Goal: Information Seeking & Learning: Learn about a topic

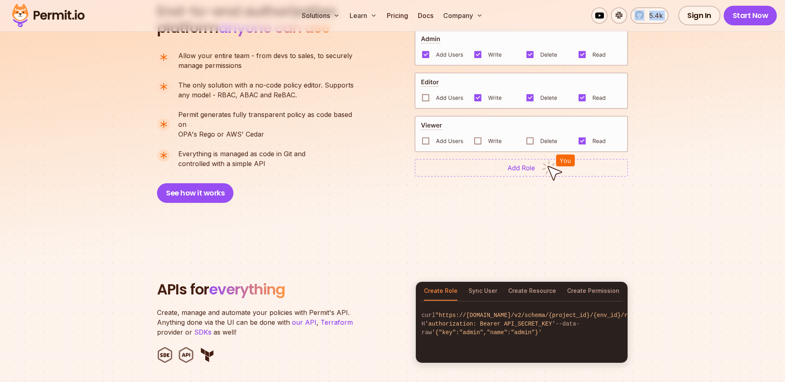
scroll to position [546, 0]
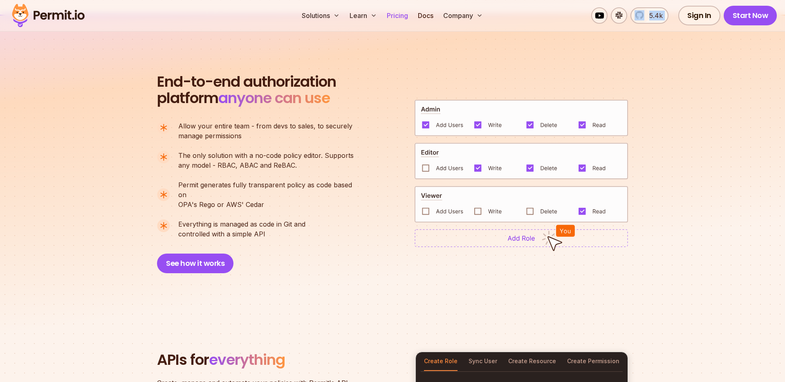
click at [400, 17] on link "Pricing" at bounding box center [397, 15] width 28 height 16
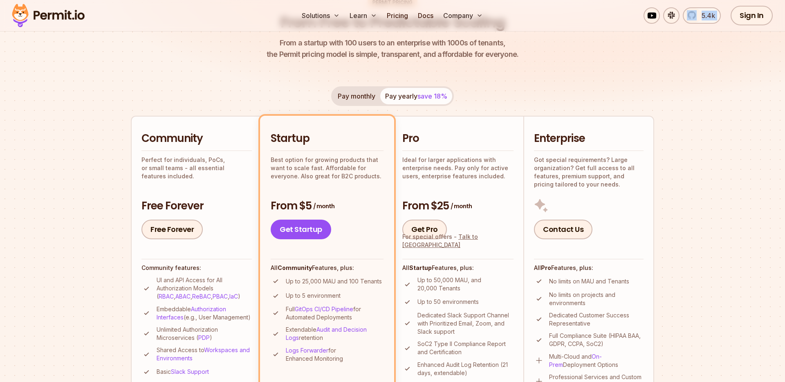
scroll to position [104, 0]
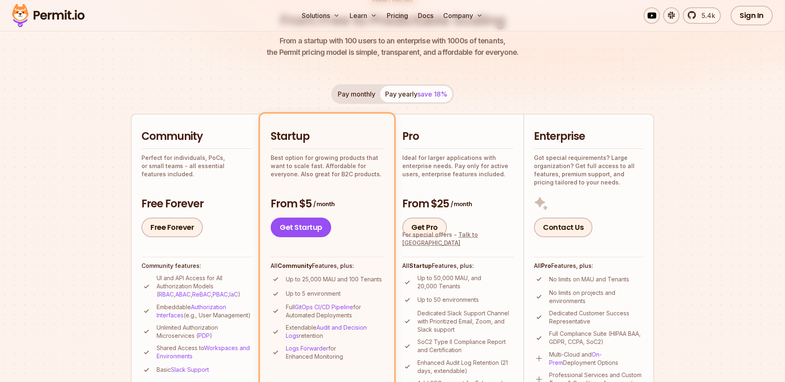
click at [400, 88] on div "Pay monthly Pay yearly save 18%" at bounding box center [392, 94] width 123 height 20
click at [401, 94] on div "Pay monthly Pay yearly save 18%" at bounding box center [392, 94] width 123 height 20
click at [491, 81] on div "Permit Pricing From Free to Predictable Scaling From a startup with 100 users t…" at bounding box center [392, 383] width 523 height 774
click at [419, 89] on div "Pay monthly Pay yearly save 18%" at bounding box center [392, 94] width 123 height 20
click at [419, 99] on div "Pay monthly Pay yearly save 18%" at bounding box center [392, 94] width 123 height 20
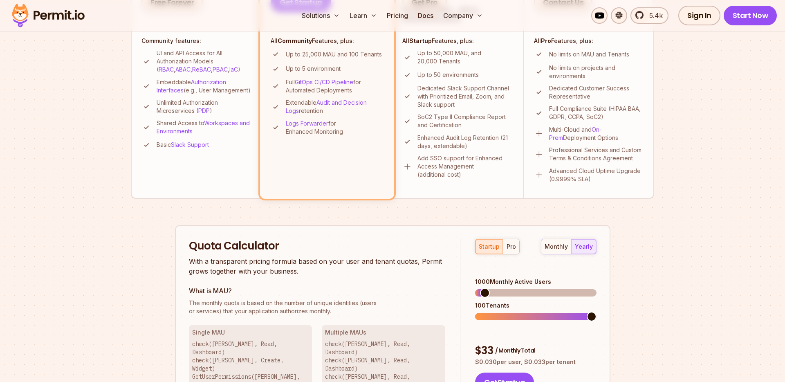
scroll to position [320, 0]
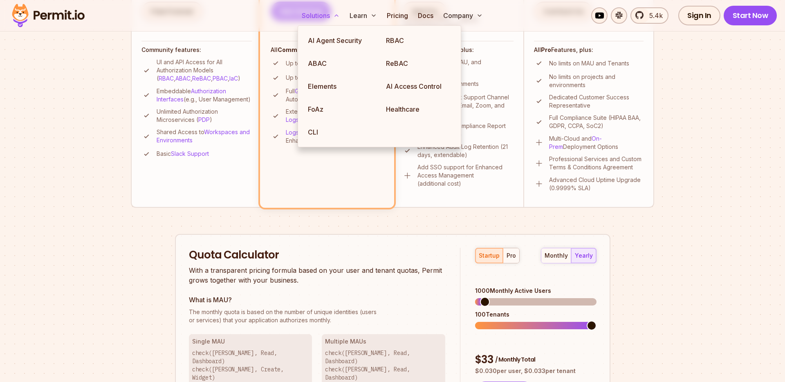
click at [333, 17] on icon at bounding box center [336, 15] width 7 height 7
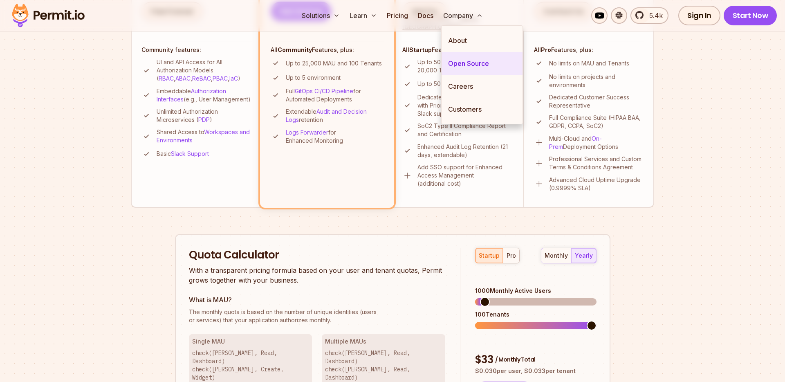
click at [468, 62] on link "Open Source" at bounding box center [482, 63] width 81 height 23
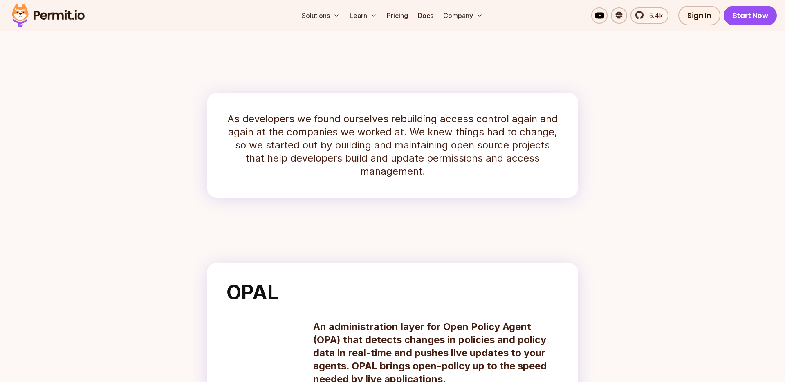
scroll to position [128, 0]
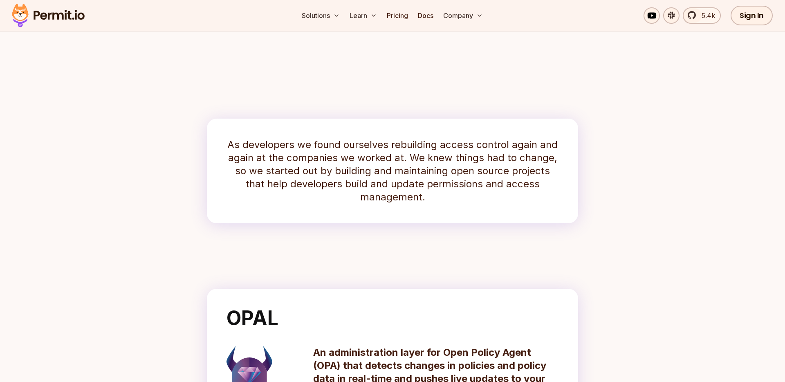
click at [340, 320] on h2 "OPAL" at bounding box center [392, 318] width 332 height 20
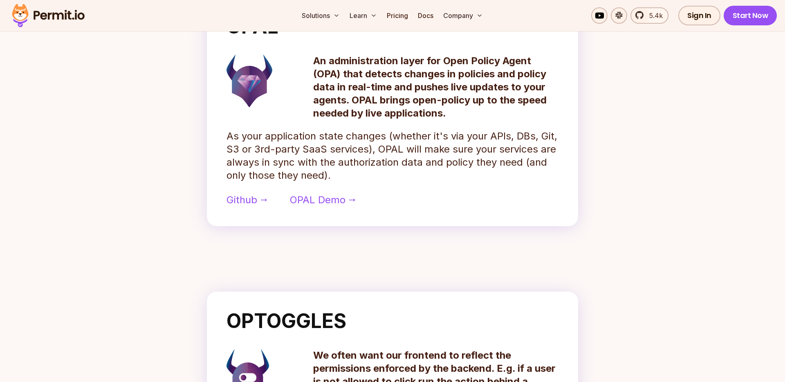
scroll to position [369, 0]
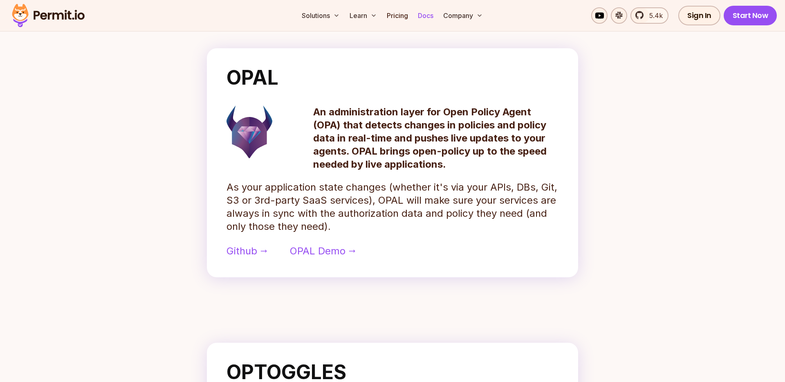
click at [430, 14] on link "Docs" at bounding box center [426, 15] width 22 height 16
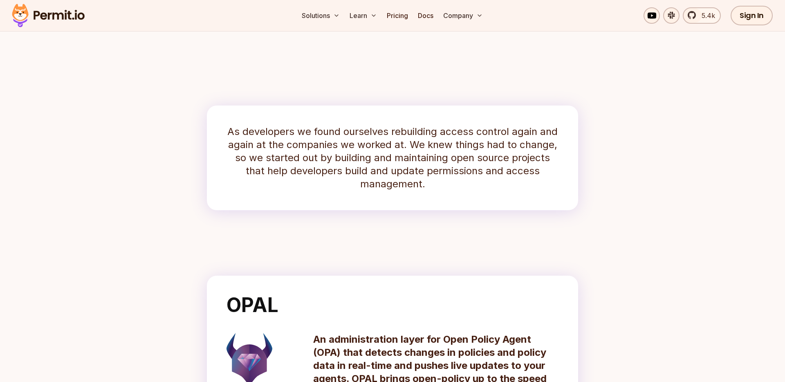
scroll to position [0, 0]
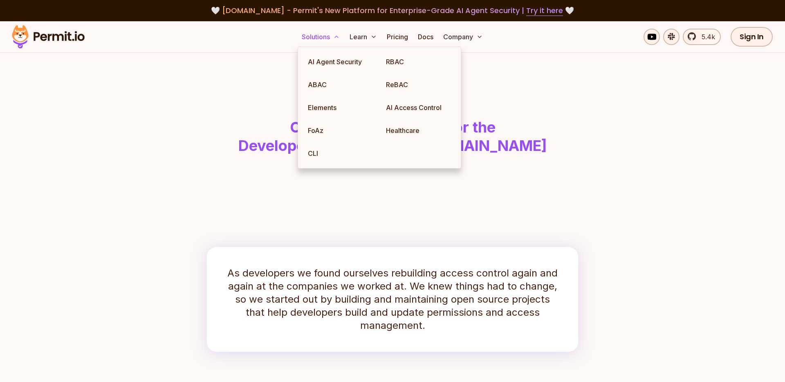
click at [318, 40] on button "Solutions" at bounding box center [320, 37] width 45 height 16
click at [395, 68] on link "RBAC" at bounding box center [418, 61] width 78 height 23
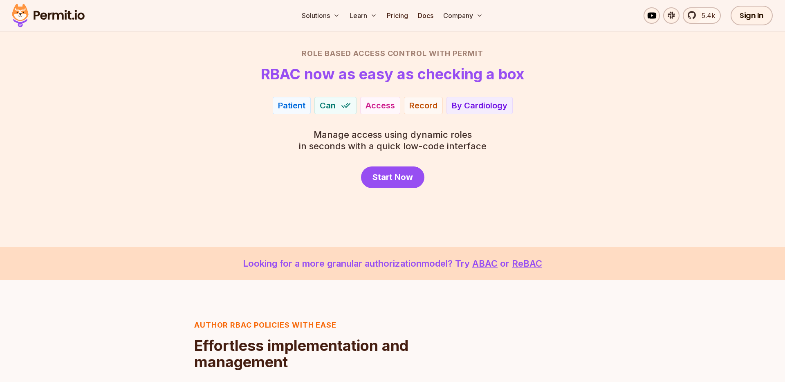
scroll to position [43, 0]
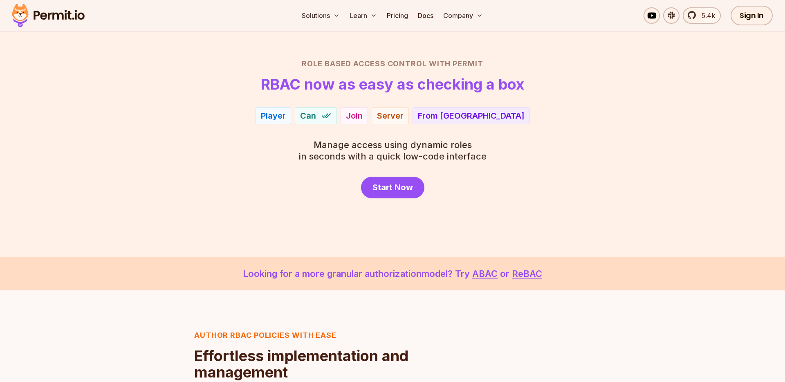
click at [63, 20] on img at bounding box center [48, 16] width 80 height 28
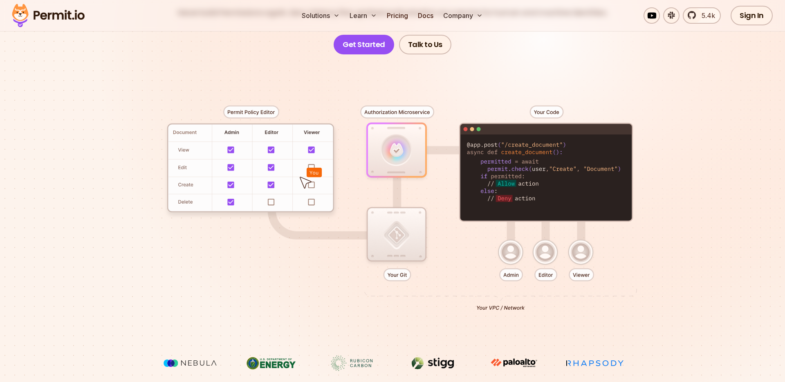
scroll to position [141, 0]
